Goal: Task Accomplishment & Management: Manage account settings

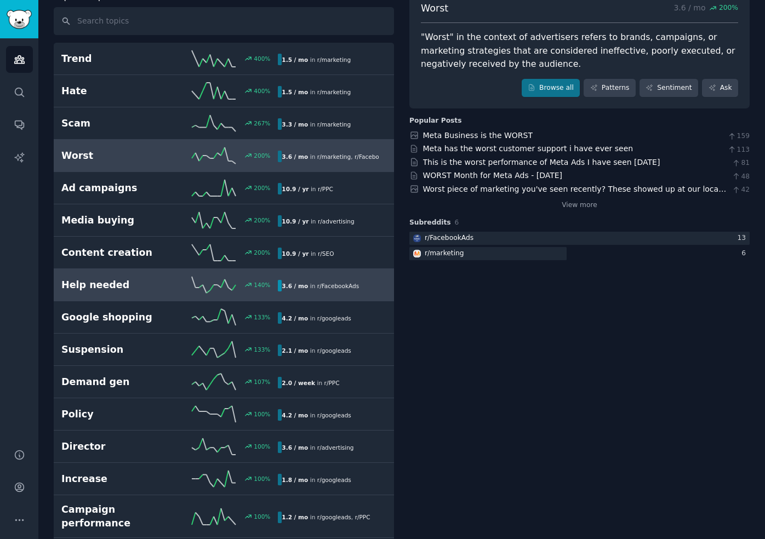
scroll to position [84, 0]
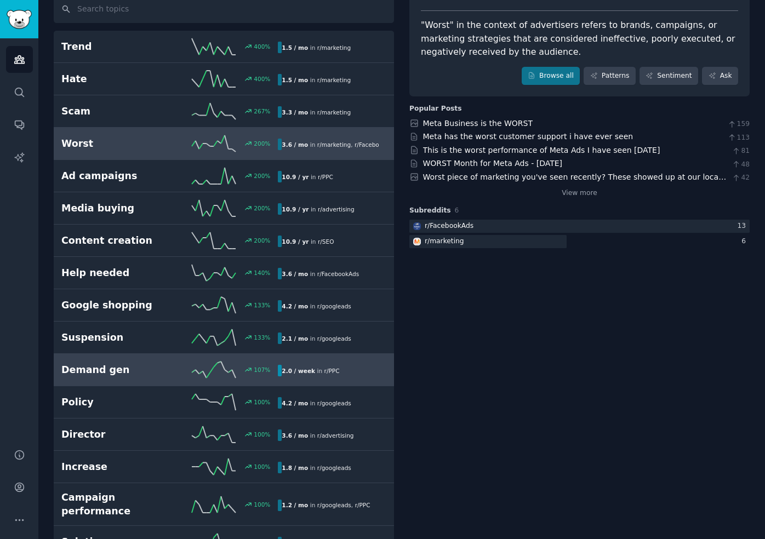
click at [171, 373] on div "107 %" at bounding box center [224, 369] width 108 height 16
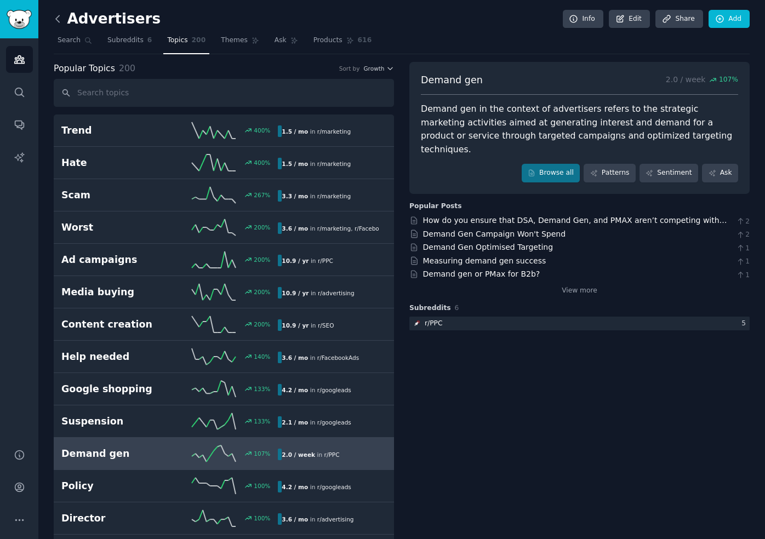
click at [60, 20] on icon at bounding box center [58, 19] width 12 height 12
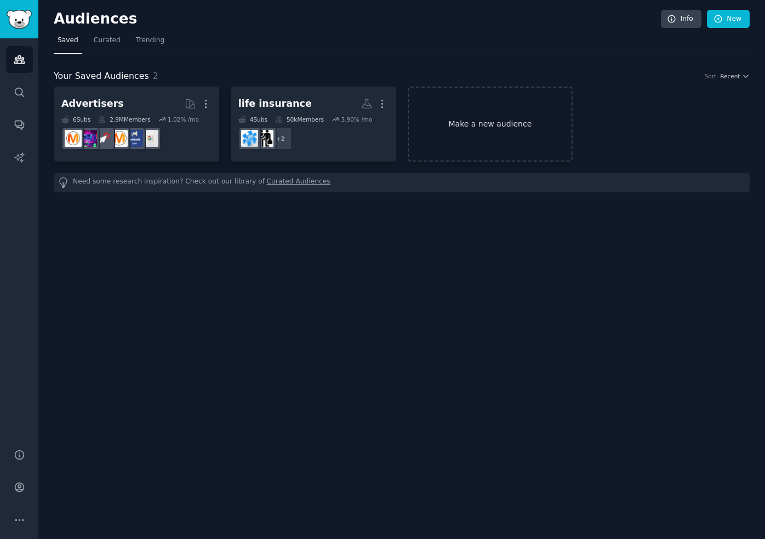
click at [467, 135] on link "Make a new audience" at bounding box center [489, 124] width 165 height 75
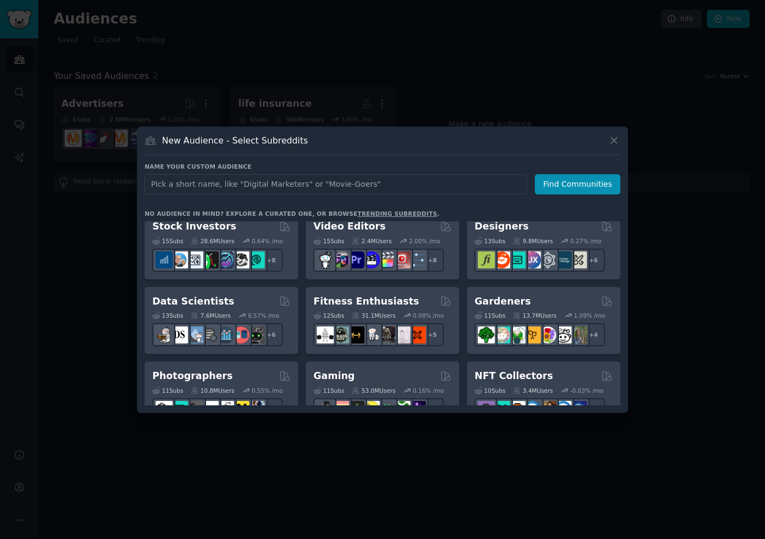
scroll to position [235, 0]
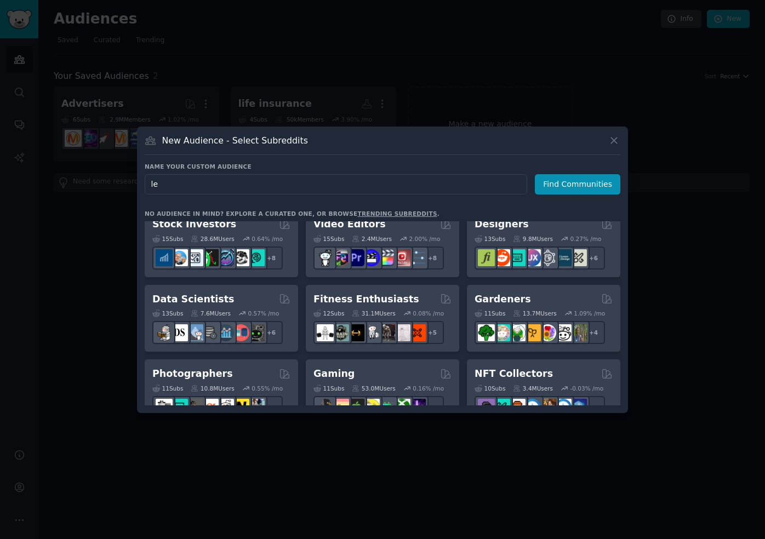
type input "l"
type input "d"
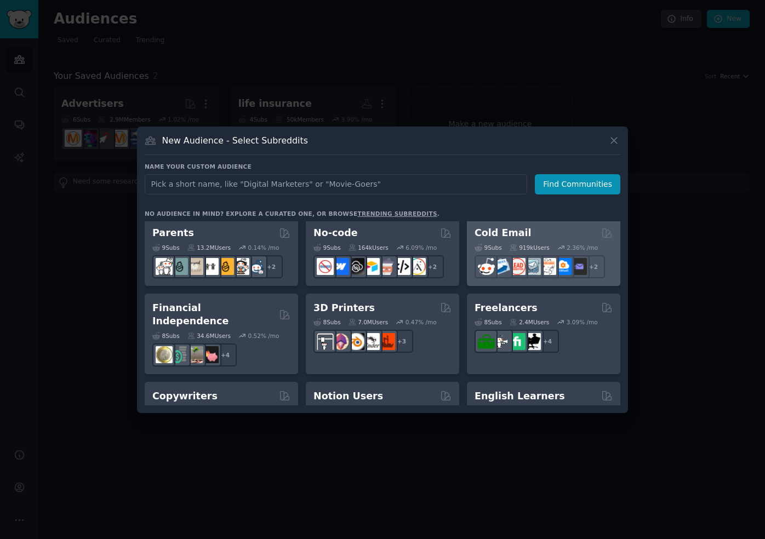
scroll to position [532, 0]
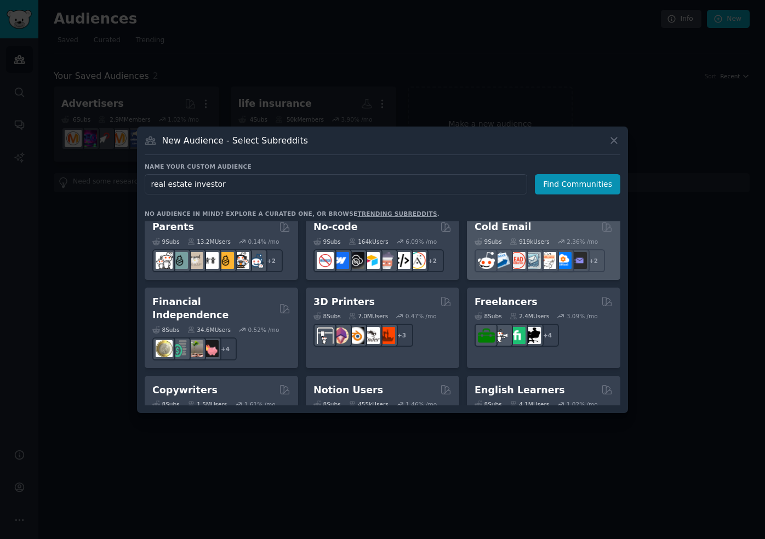
type input "real estate investors"
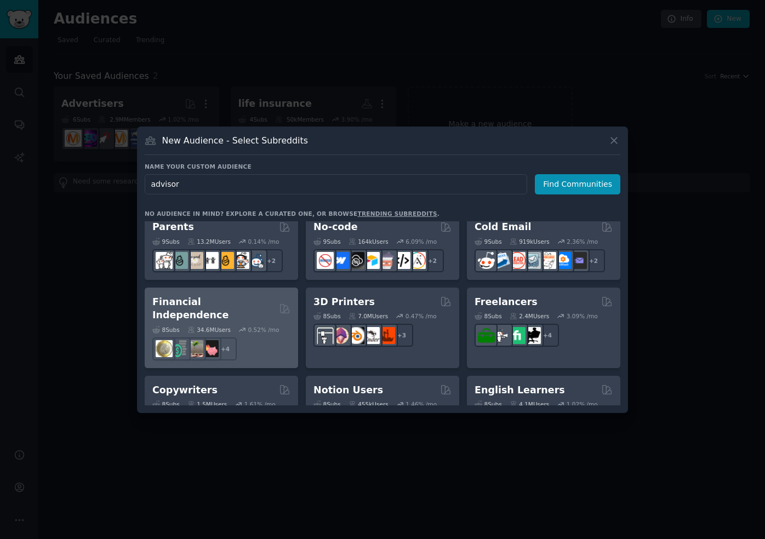
type input "advisors"
click button "Find Communities" at bounding box center [577, 184] width 85 height 20
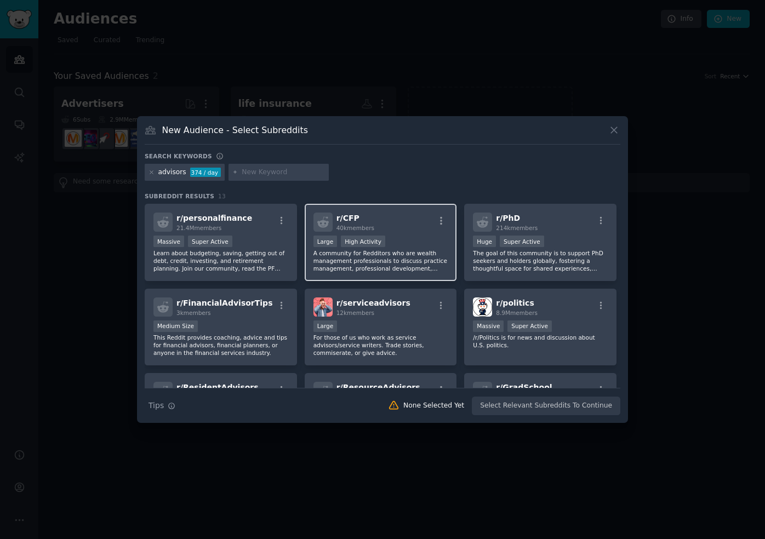
click at [420, 231] on div "r/ CFP 40k members" at bounding box center [380, 221] width 135 height 19
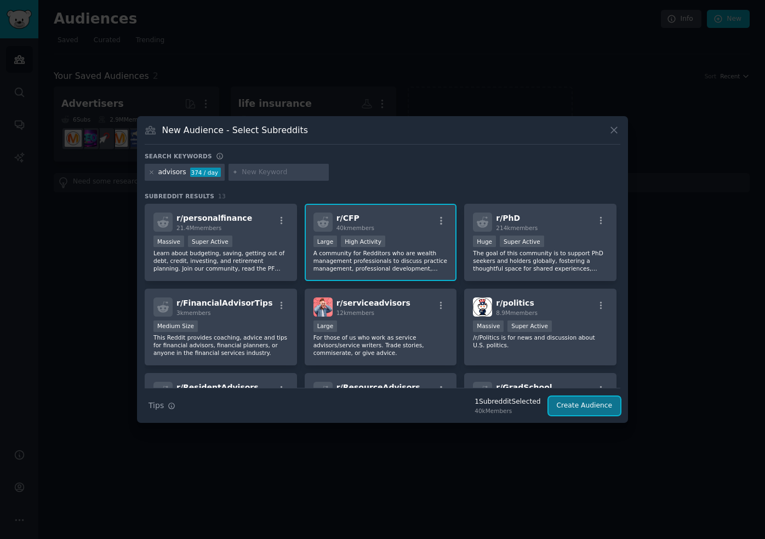
click at [570, 405] on button "Create Audience" at bounding box center [584, 405] width 72 height 19
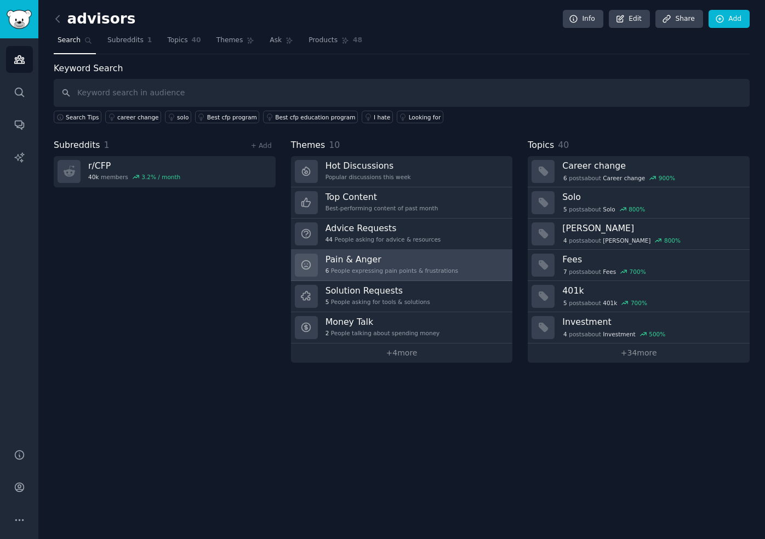
click at [422, 261] on h3 "Pain & Anger" at bounding box center [391, 260] width 133 height 12
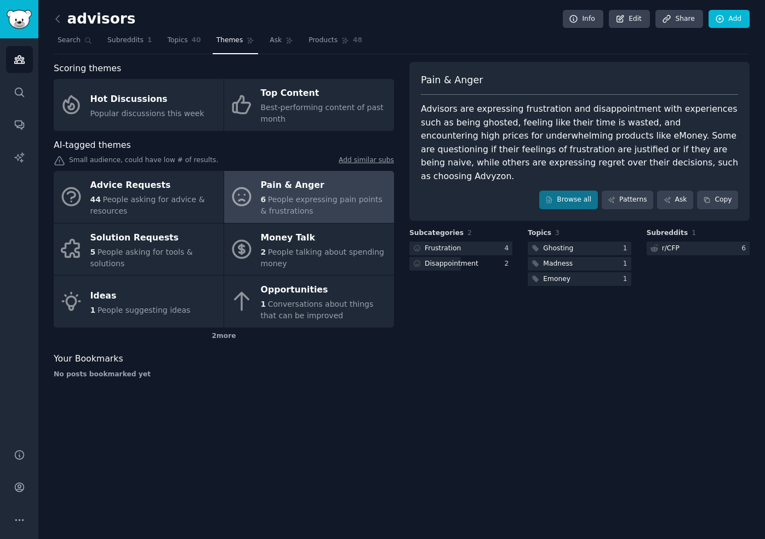
click at [608, 160] on div "Advisors are expressing frustration and disappointment with experiences such as…" at bounding box center [579, 142] width 317 height 81
copy div "Advyzon"
click at [620, 164] on div "Advisors are expressing frustration and disappointment with experiences such as…" at bounding box center [579, 142] width 317 height 81
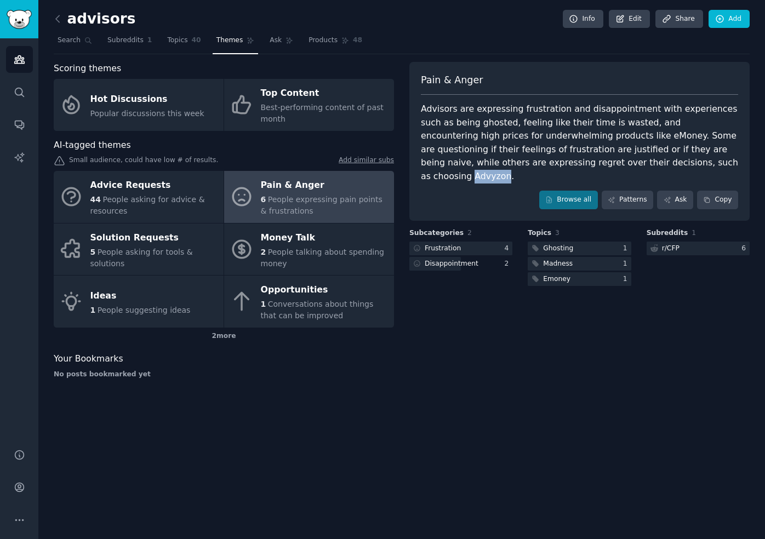
copy div "Advyzon"
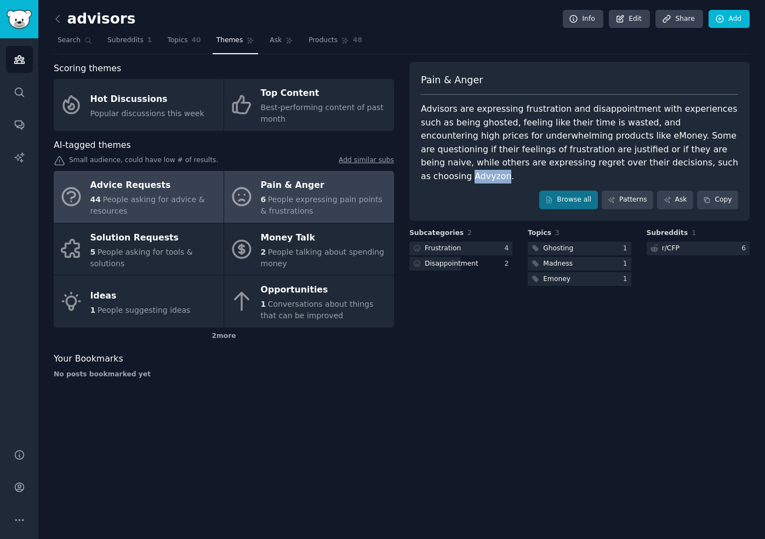
click at [170, 188] on div "Advice Requests" at bounding box center [154, 186] width 128 height 18
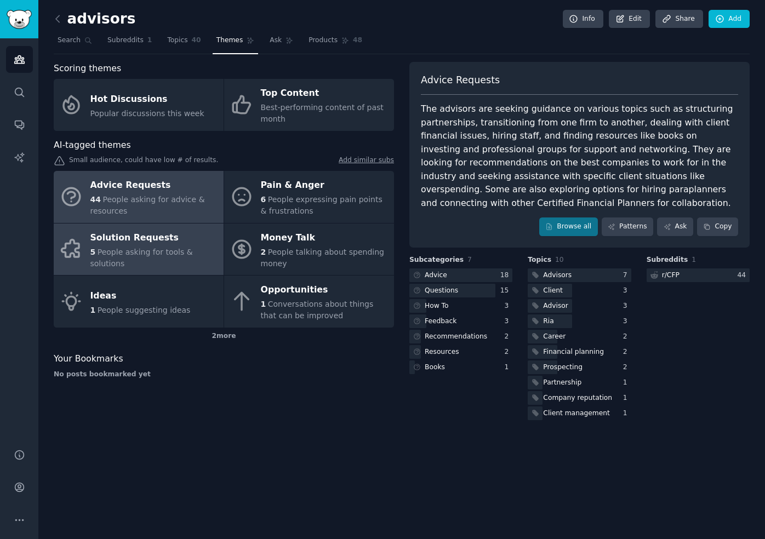
click at [151, 257] on div "5 People asking for tools & solutions" at bounding box center [154, 257] width 128 height 23
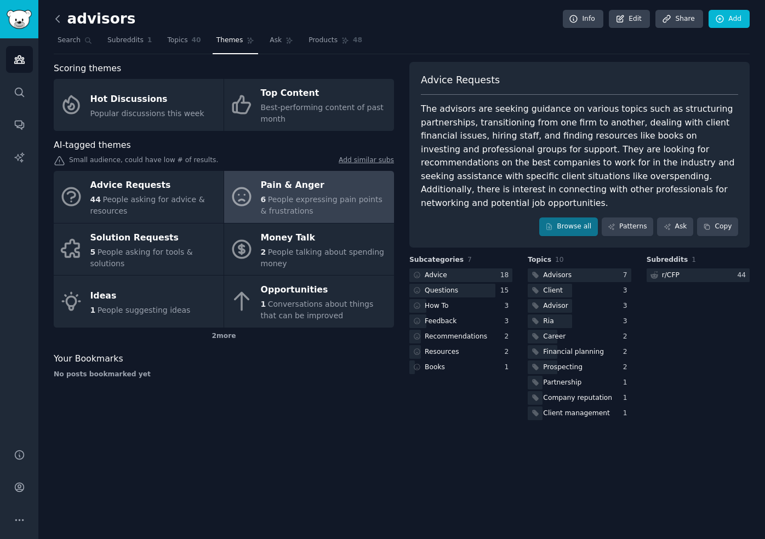
click at [56, 17] on icon at bounding box center [57, 18] width 3 height 7
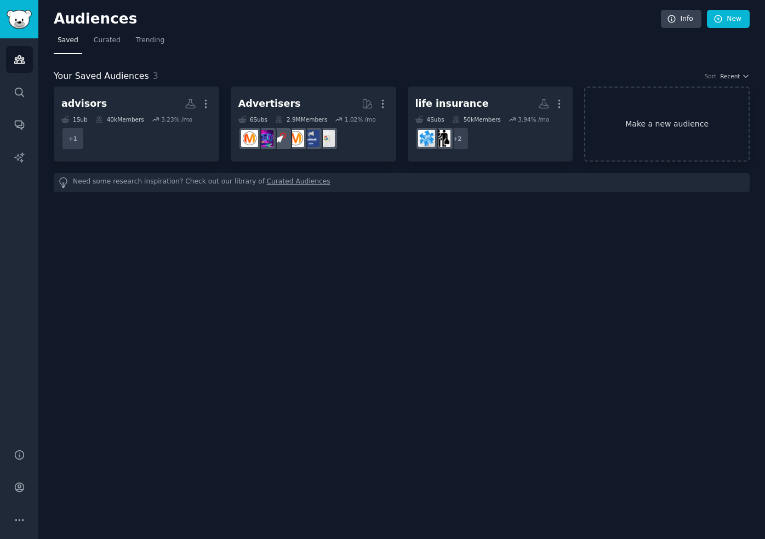
click at [638, 108] on link "Make a new audience" at bounding box center [666, 124] width 165 height 75
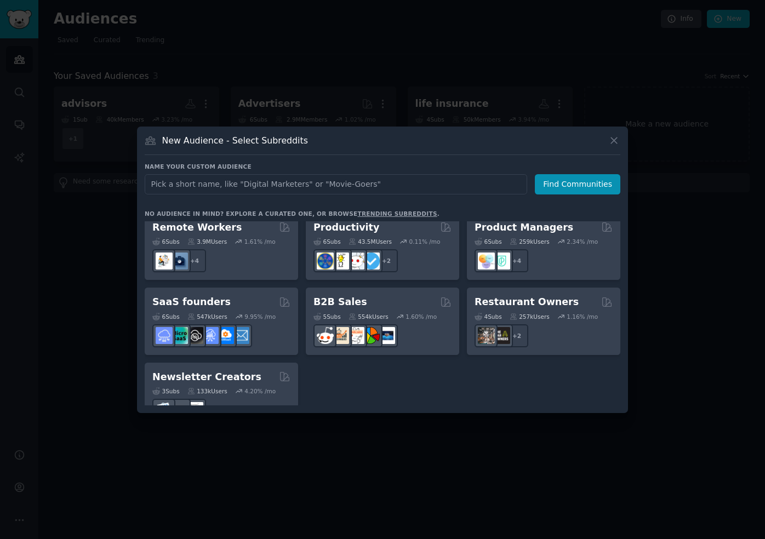
scroll to position [855, 0]
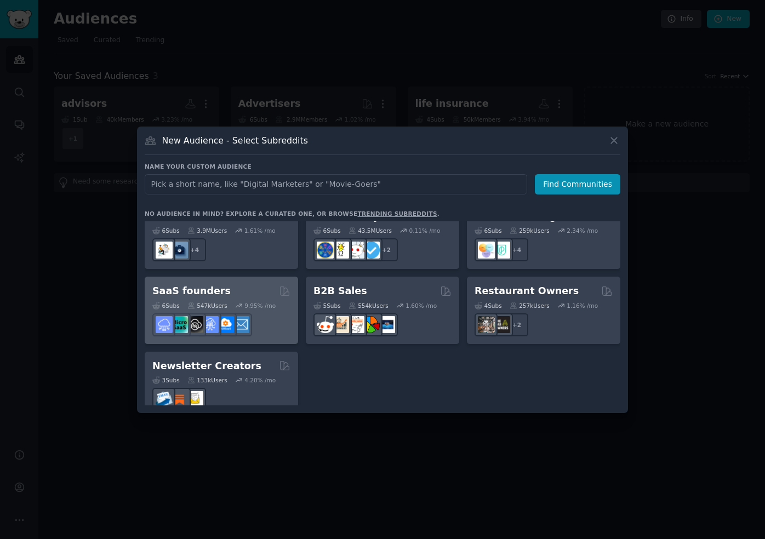
click at [221, 284] on div "SaaS founders" at bounding box center [221, 291] width 138 height 14
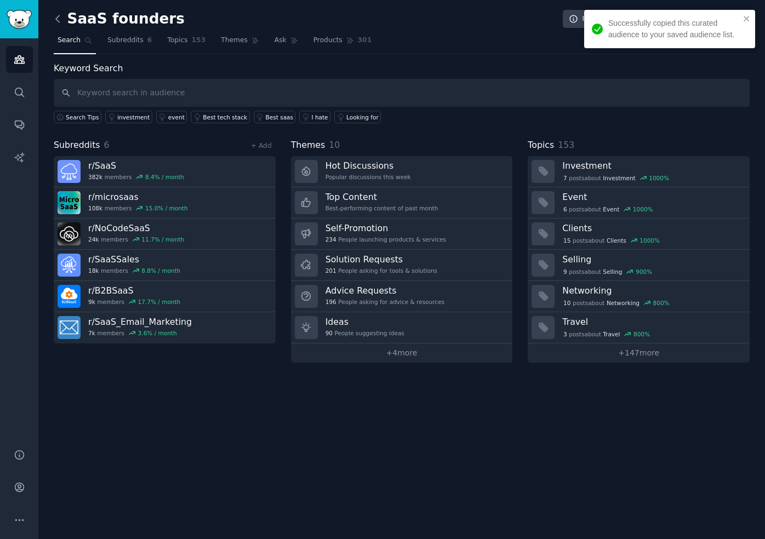
click at [59, 19] on icon at bounding box center [58, 19] width 12 height 12
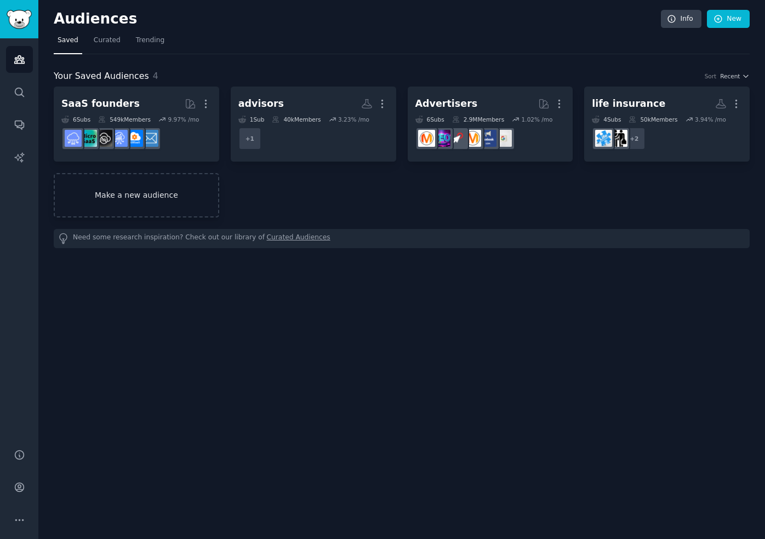
click at [121, 203] on link "Make a new audience" at bounding box center [136, 195] width 165 height 44
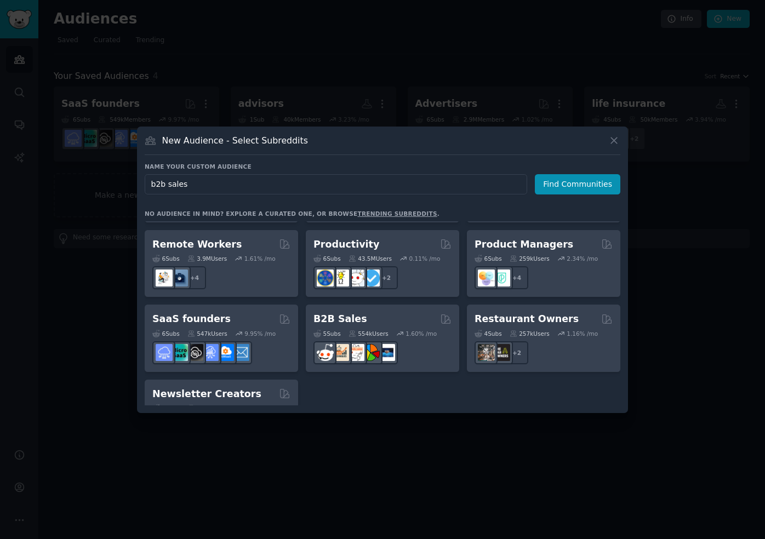
scroll to position [855, 0]
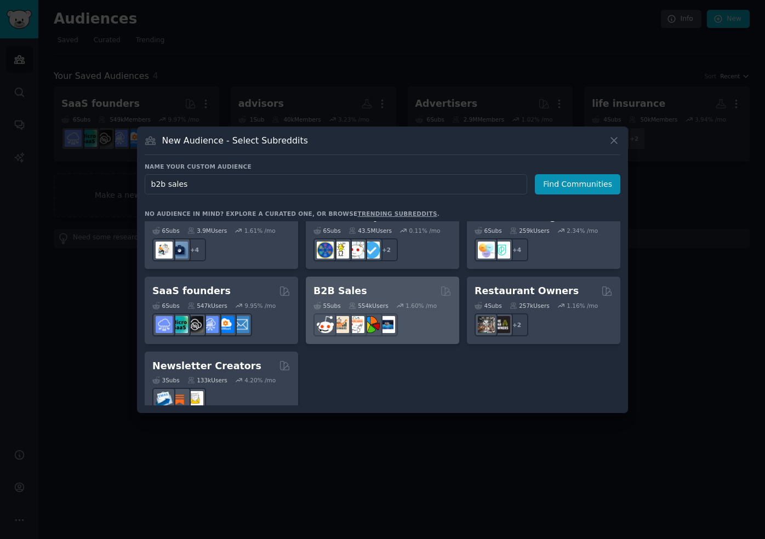
type input "b2b sales"
click at [381, 284] on div "B2B Sales" at bounding box center [382, 291] width 138 height 14
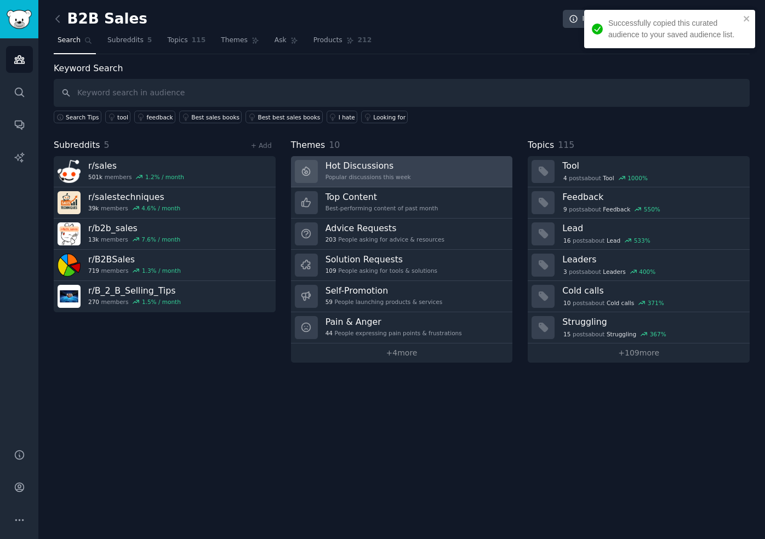
click at [405, 168] on h3 "Hot Discussions" at bounding box center [367, 166] width 85 height 12
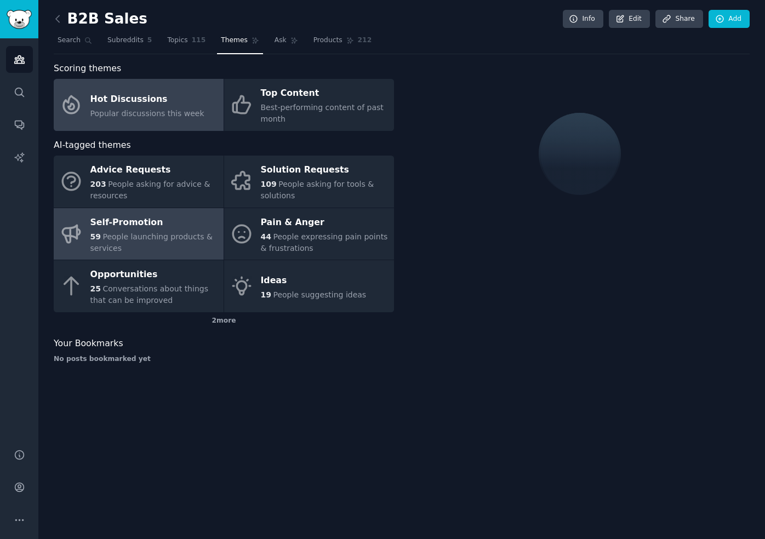
click at [187, 236] on span "People launching products & services" at bounding box center [151, 242] width 122 height 20
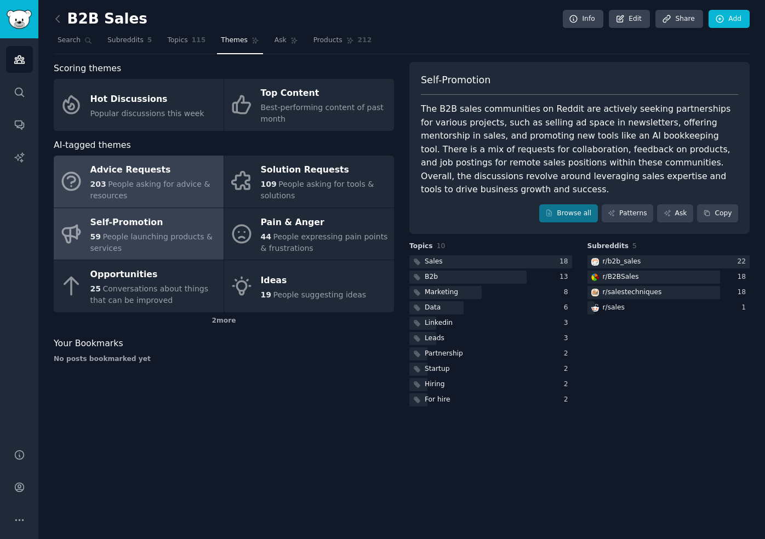
click at [188, 176] on div "Advice Requests" at bounding box center [154, 171] width 128 height 18
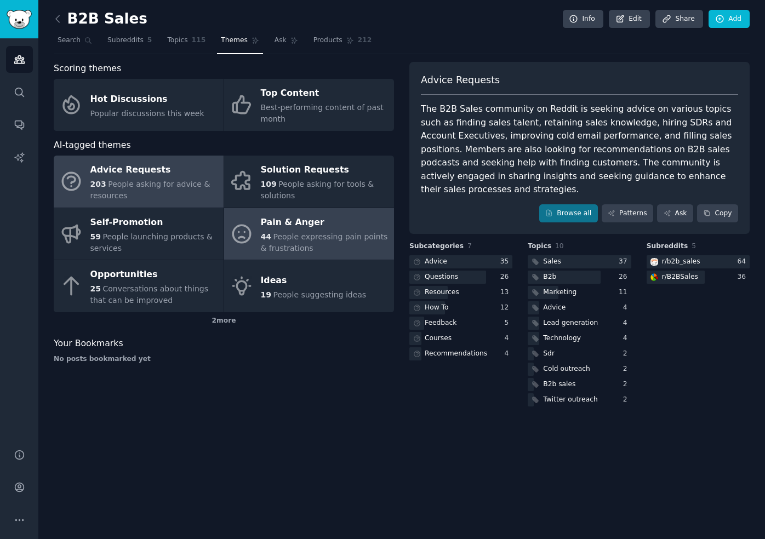
click at [313, 221] on div "Pain & Anger" at bounding box center [325, 223] width 128 height 18
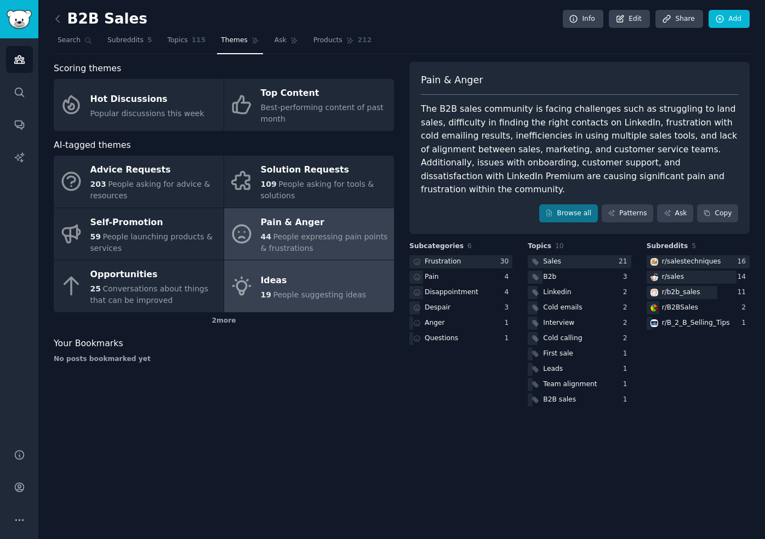
click at [308, 278] on div "Ideas" at bounding box center [314, 281] width 106 height 18
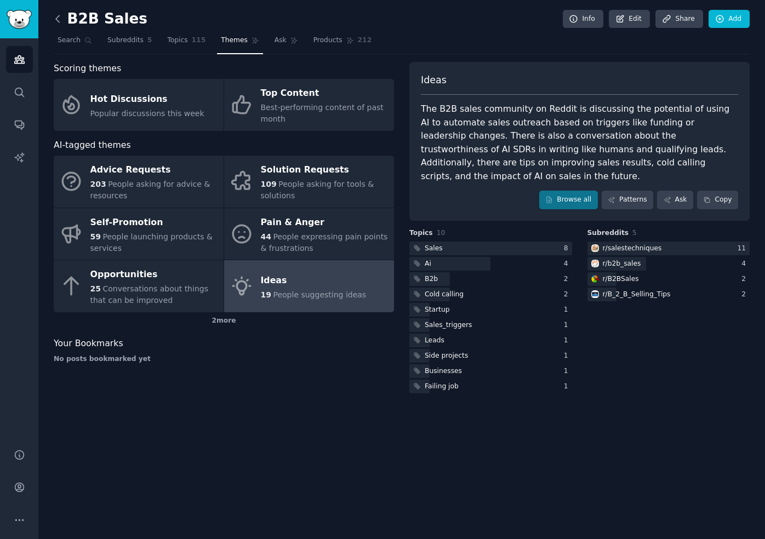
click at [61, 19] on icon at bounding box center [58, 19] width 12 height 12
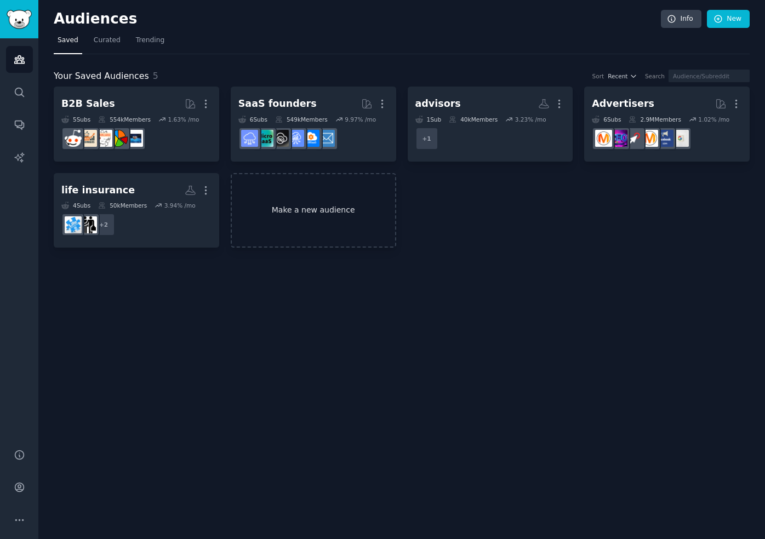
click at [280, 199] on link "Make a new audience" at bounding box center [313, 210] width 165 height 75
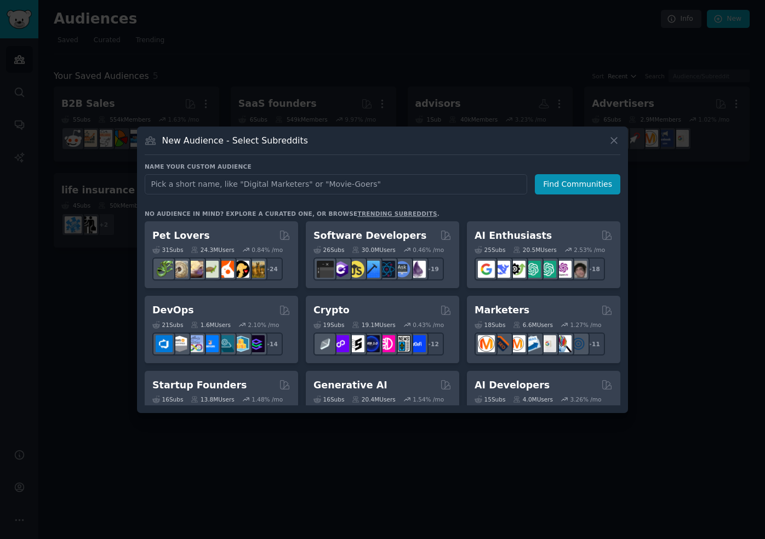
scroll to position [7, 0]
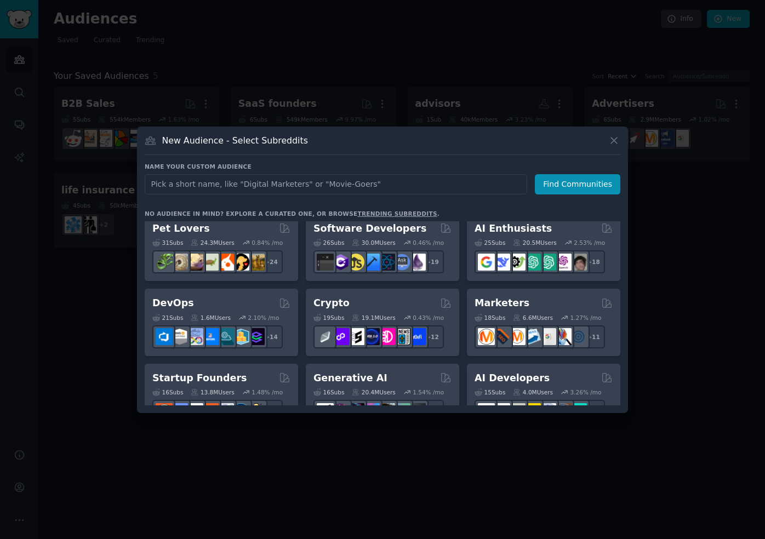
click at [357, 211] on link "trending subreddits" at bounding box center [396, 213] width 79 height 7
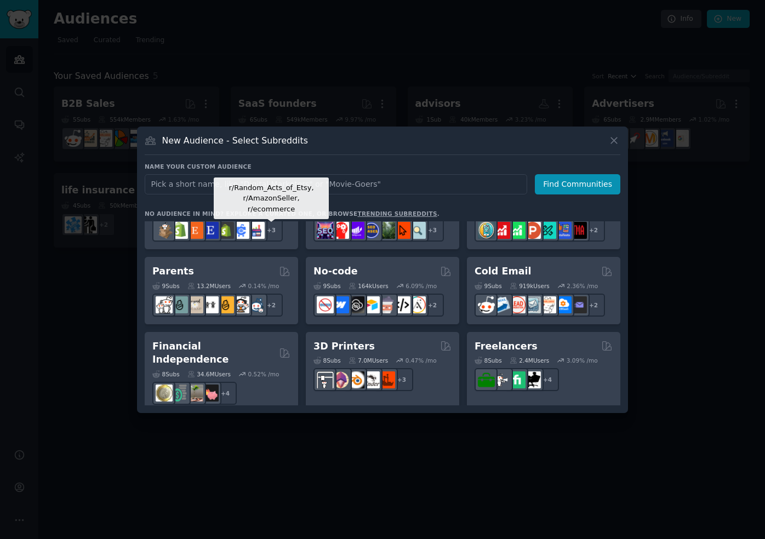
scroll to position [492, 0]
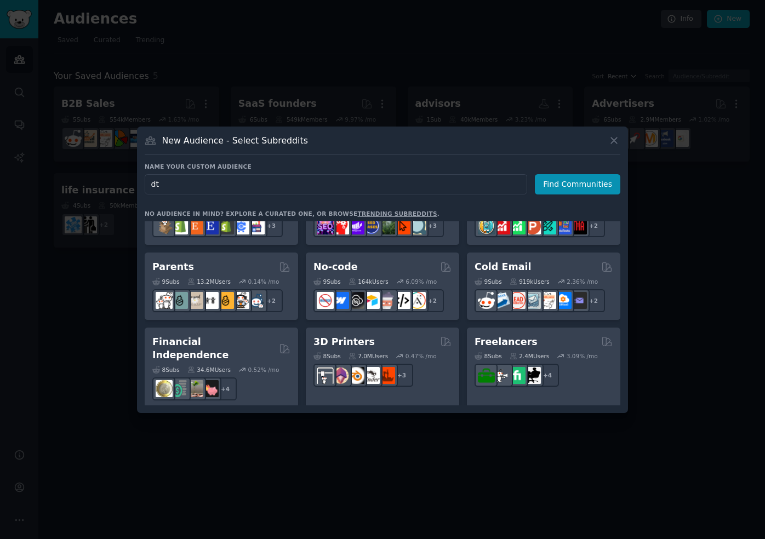
type input "dtc"
click button "Find Communities" at bounding box center [577, 184] width 85 height 20
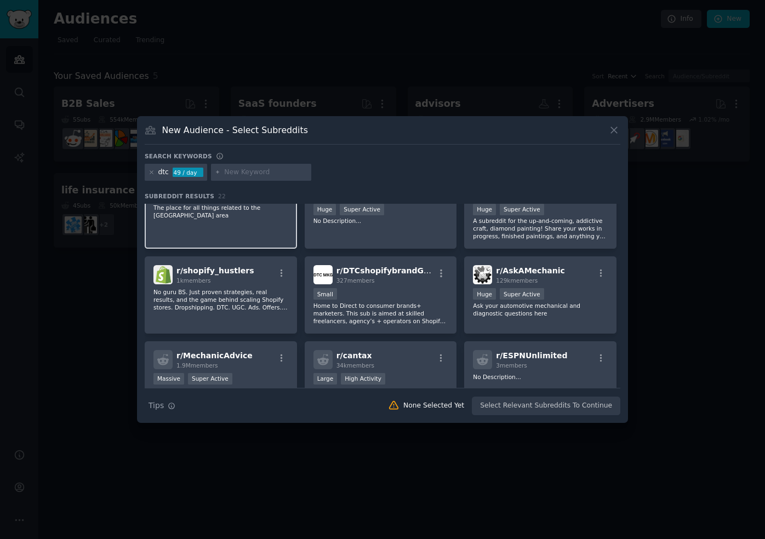
scroll to position [279, 0]
click at [243, 304] on p "No guru BS. Just proven strategies, real results, and the game behind scaling S…" at bounding box center [220, 299] width 135 height 23
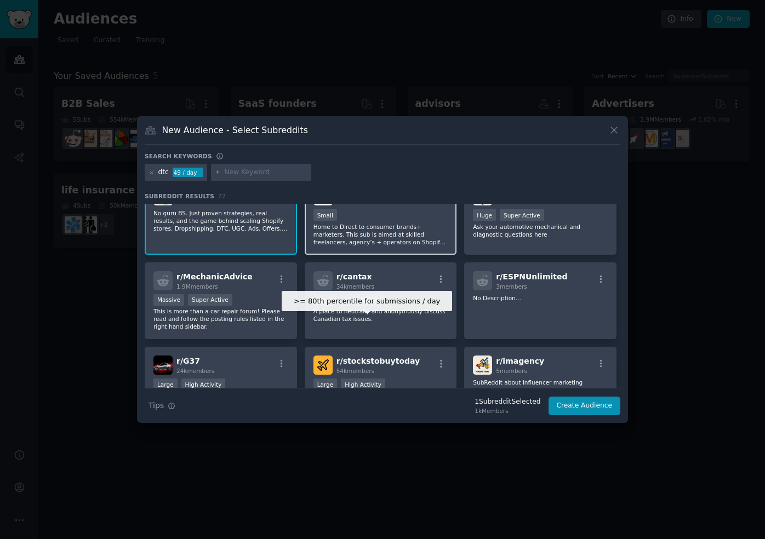
scroll to position [364, 0]
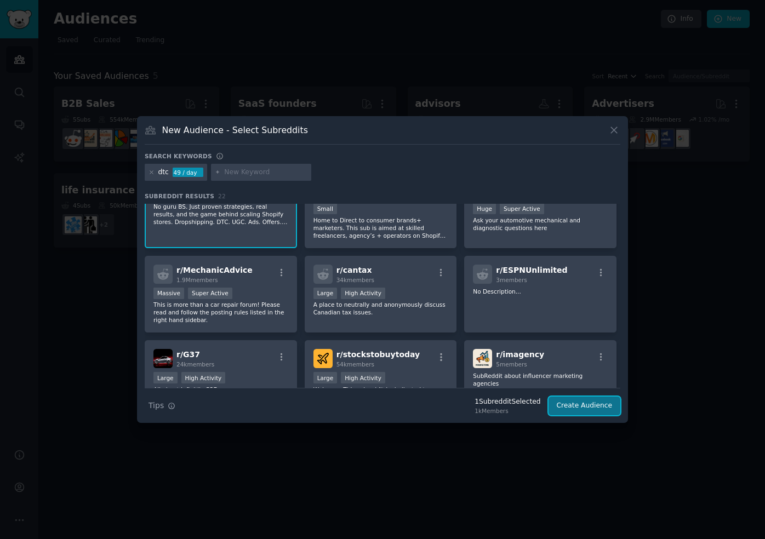
click at [583, 403] on button "Create Audience" at bounding box center [584, 405] width 72 height 19
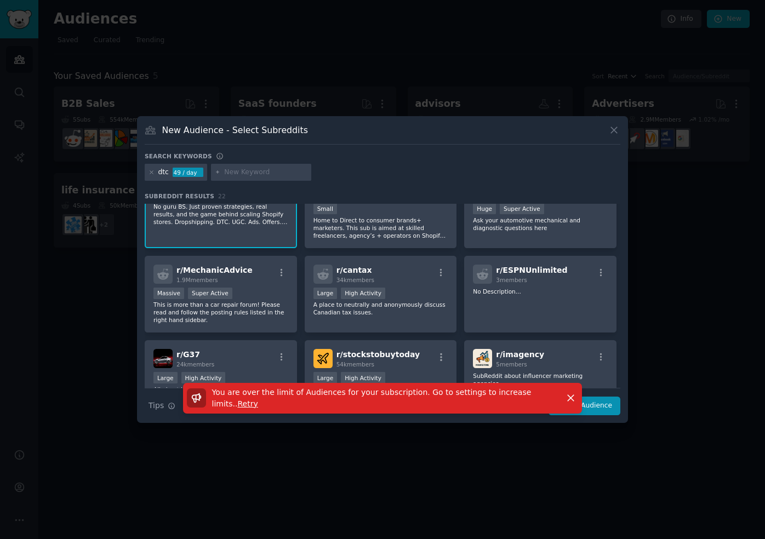
click at [238, 404] on span "Retry" at bounding box center [248, 403] width 20 height 9
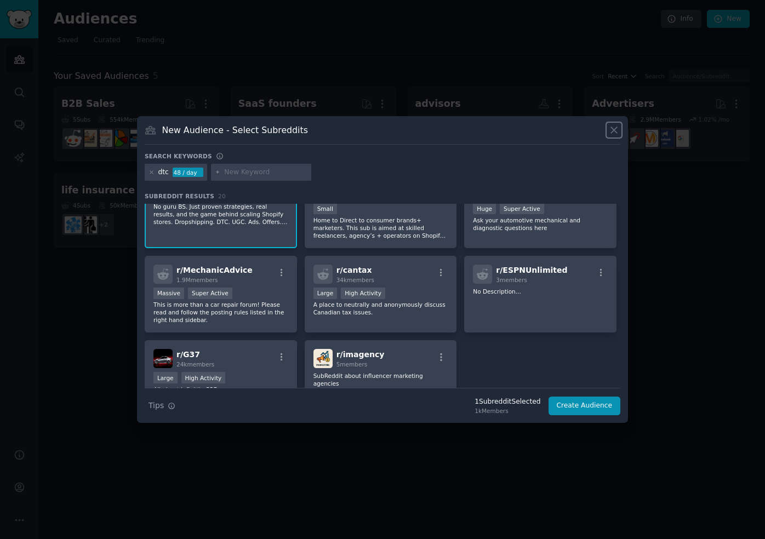
click at [614, 133] on icon at bounding box center [614, 130] width 12 height 12
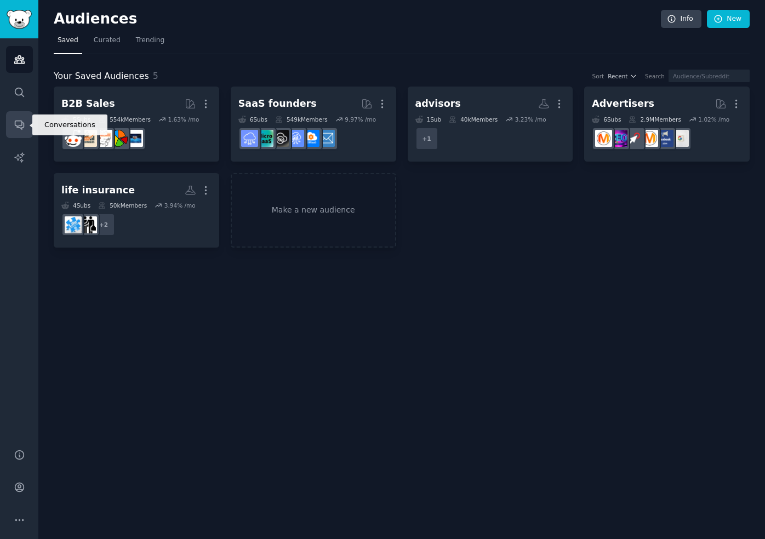
click at [18, 131] on link "Conversations" at bounding box center [19, 124] width 27 height 27
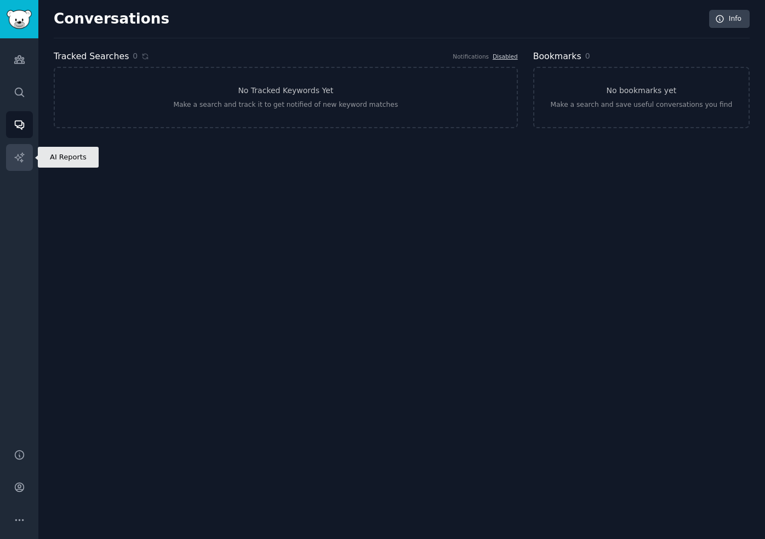
click at [17, 154] on icon "Sidebar" at bounding box center [18, 156] width 9 height 9
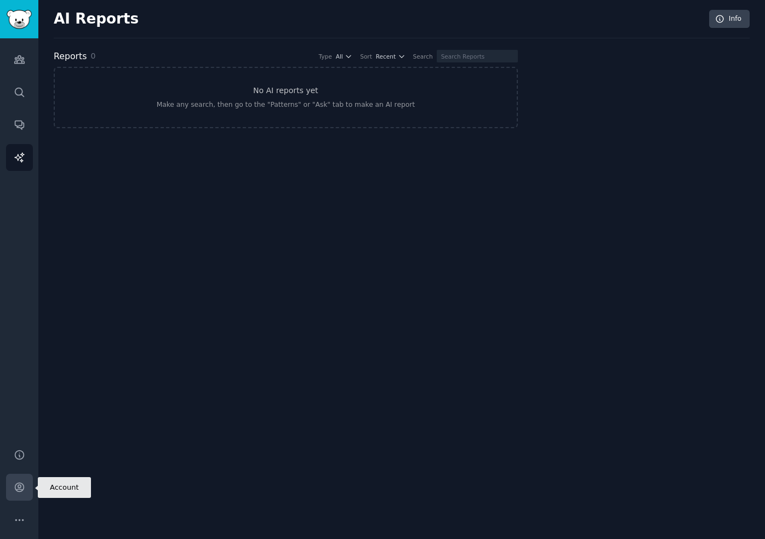
click at [18, 485] on icon "Sidebar" at bounding box center [19, 487] width 9 height 9
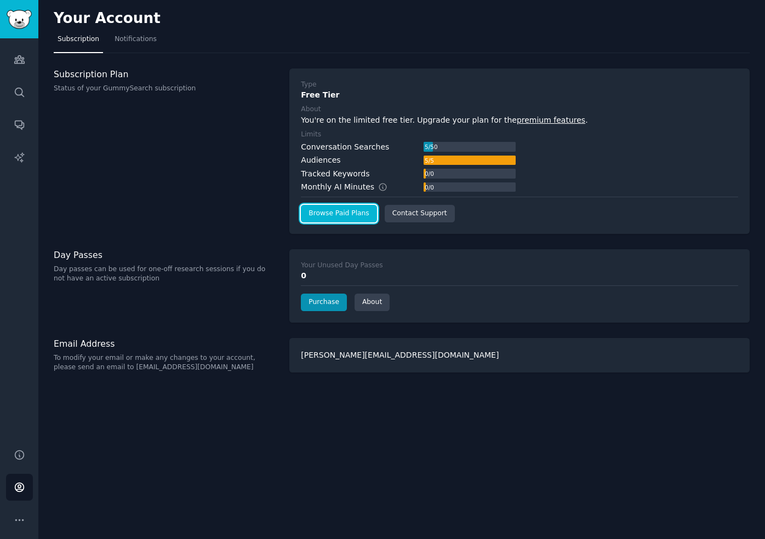
click at [369, 219] on link "Browse Paid Plans" at bounding box center [339, 214] width 76 height 18
